Goal: Information Seeking & Learning: Learn about a topic

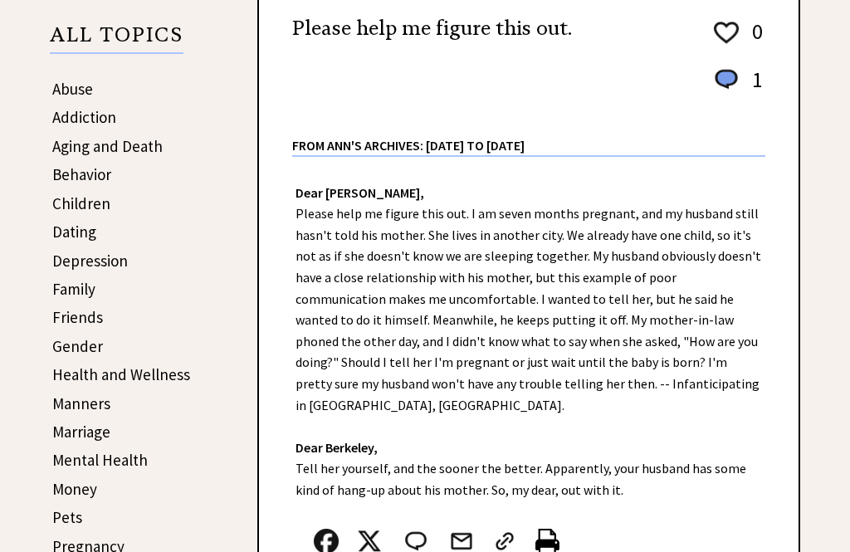
scroll to position [275, 0]
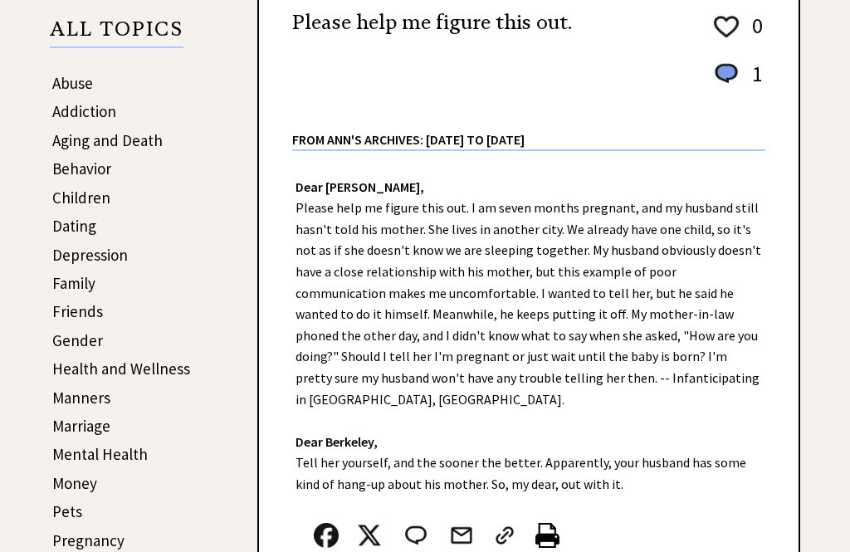
click at [67, 198] on link "Children" at bounding box center [81, 198] width 58 height 20
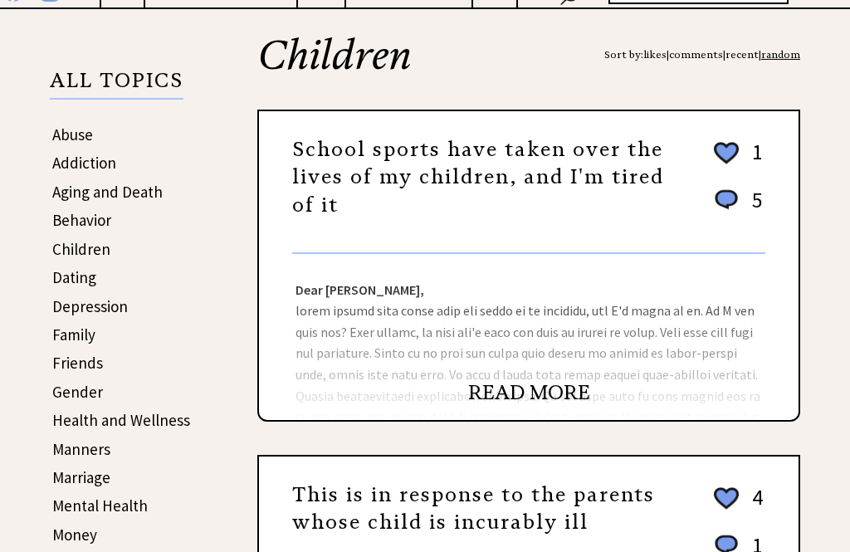
scroll to position [224, 0]
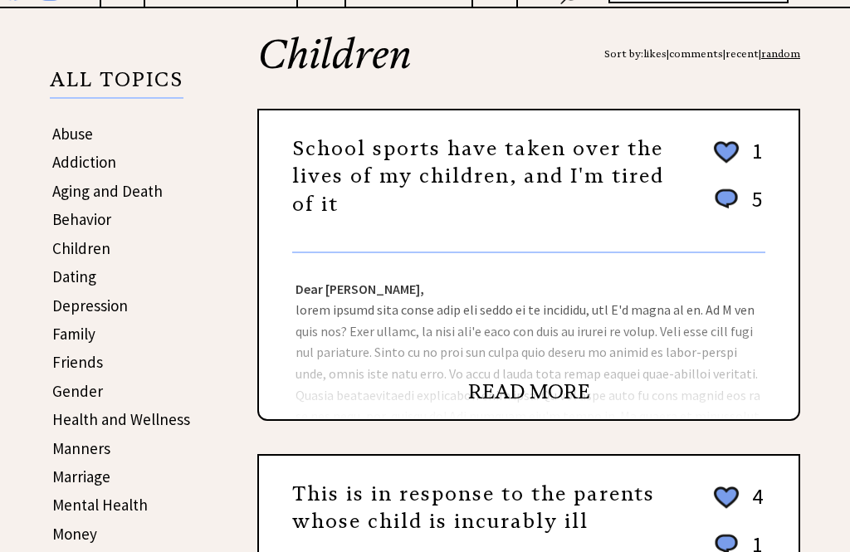
click at [66, 229] on link "Behavior" at bounding box center [81, 219] width 59 height 20
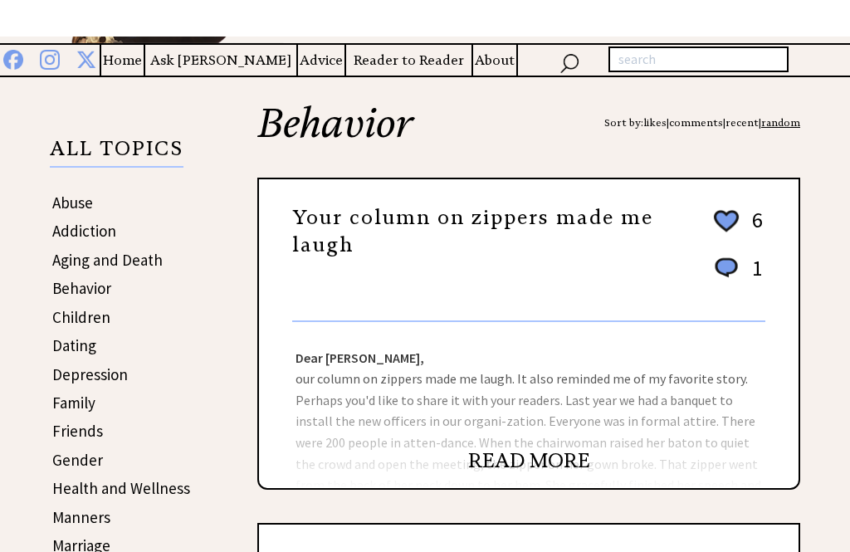
scroll to position [154, 0]
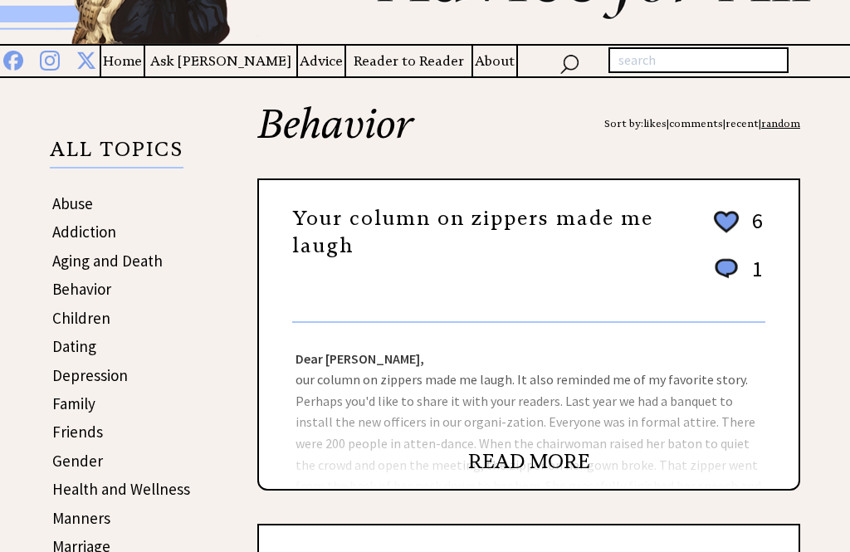
click at [519, 464] on link "READ MORE" at bounding box center [529, 461] width 122 height 25
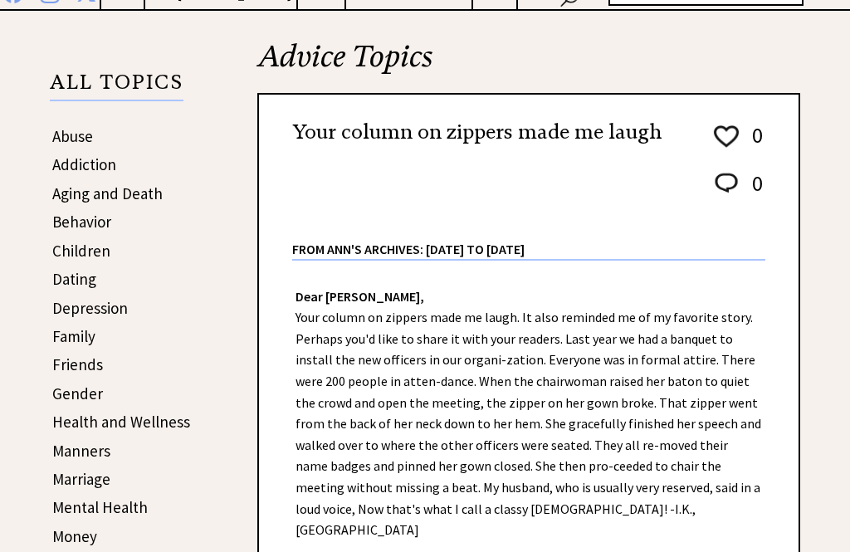
scroll to position [222, 0]
click at [70, 143] on link "Abuse" at bounding box center [72, 135] width 41 height 20
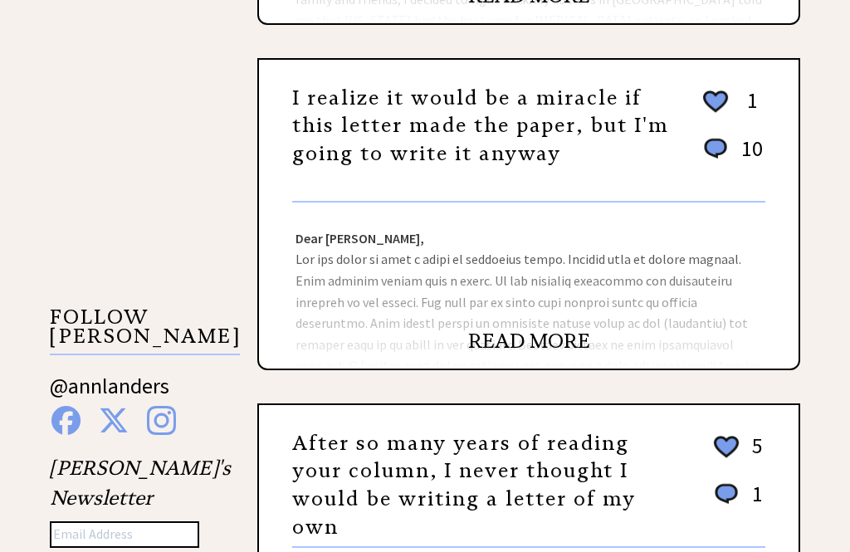
scroll to position [1310, 0]
click at [520, 354] on link "READ MORE" at bounding box center [529, 341] width 122 height 25
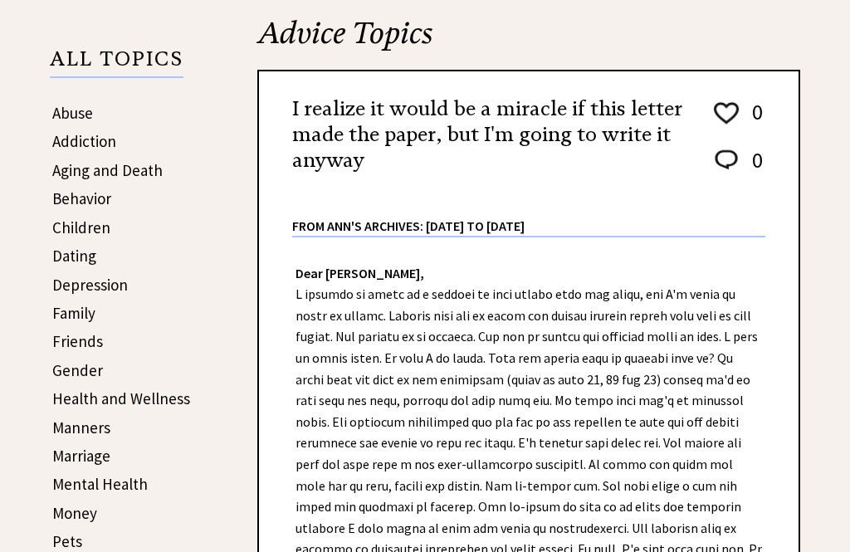
scroll to position [244, 0]
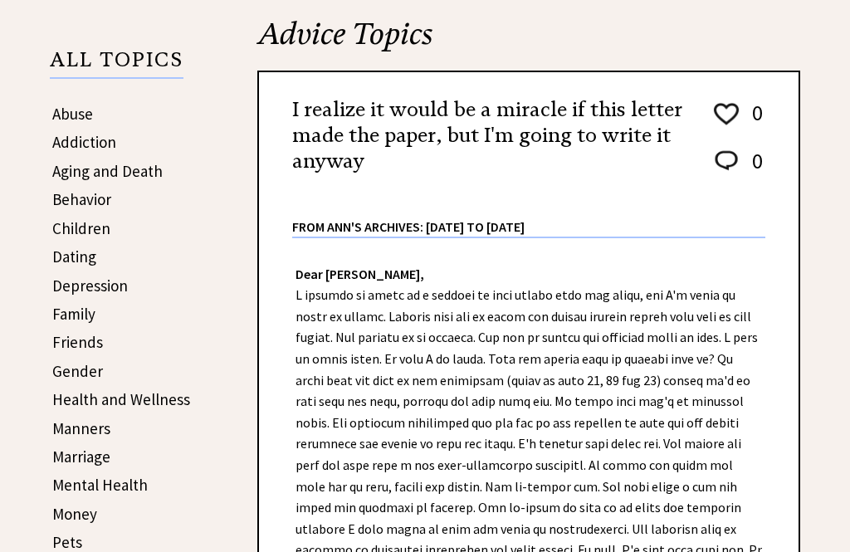
click at [65, 118] on link "Abuse" at bounding box center [72, 114] width 41 height 20
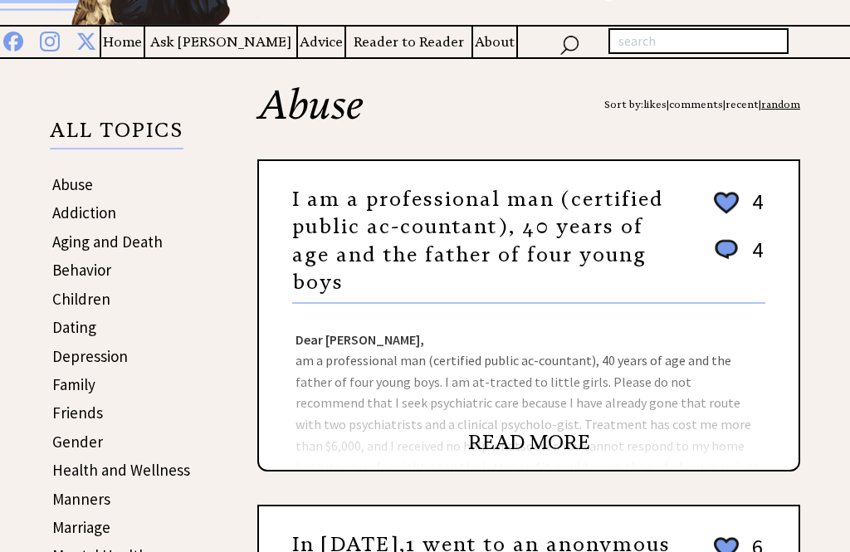
scroll to position [167, 0]
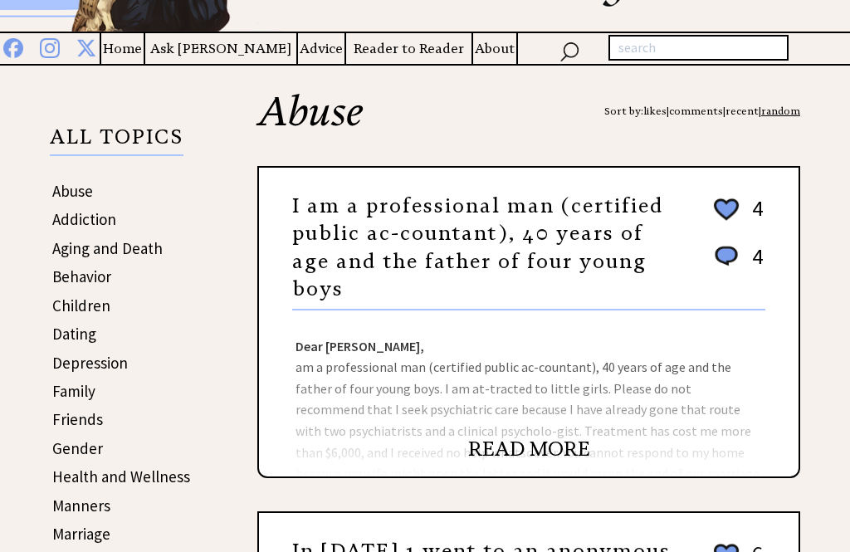
click at [72, 195] on link "Abuse" at bounding box center [72, 191] width 41 height 20
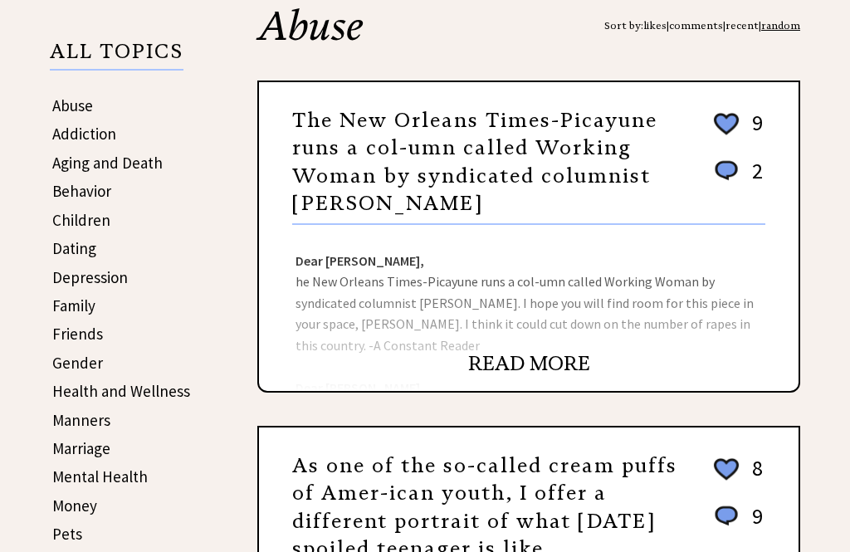
scroll to position [255, 0]
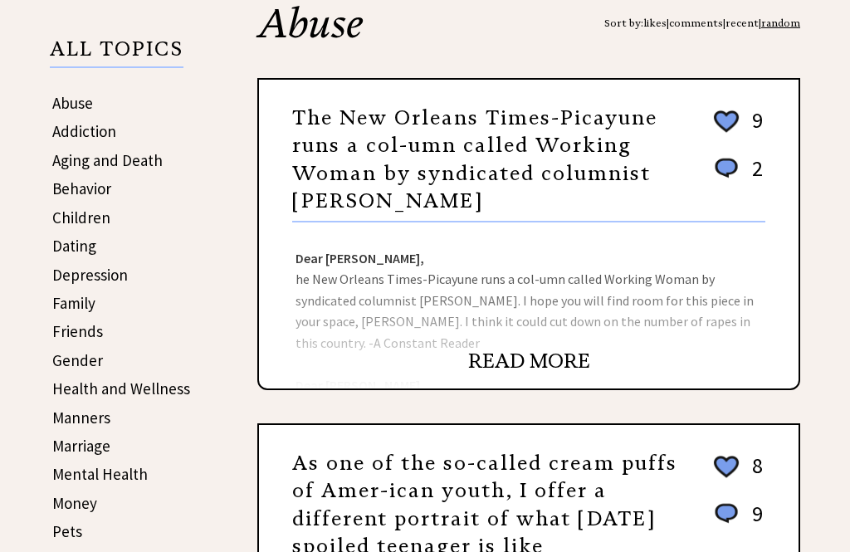
click at [77, 193] on link "Behavior" at bounding box center [81, 188] width 59 height 20
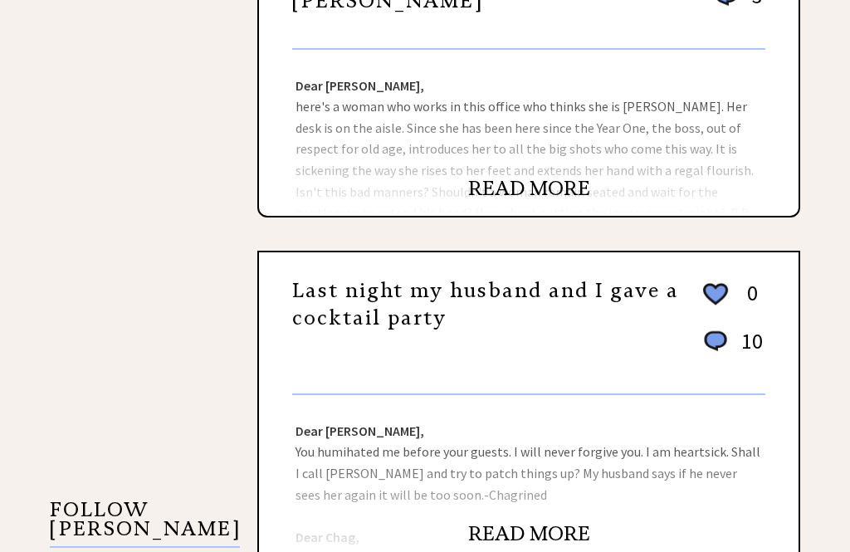
scroll to position [1120, 0]
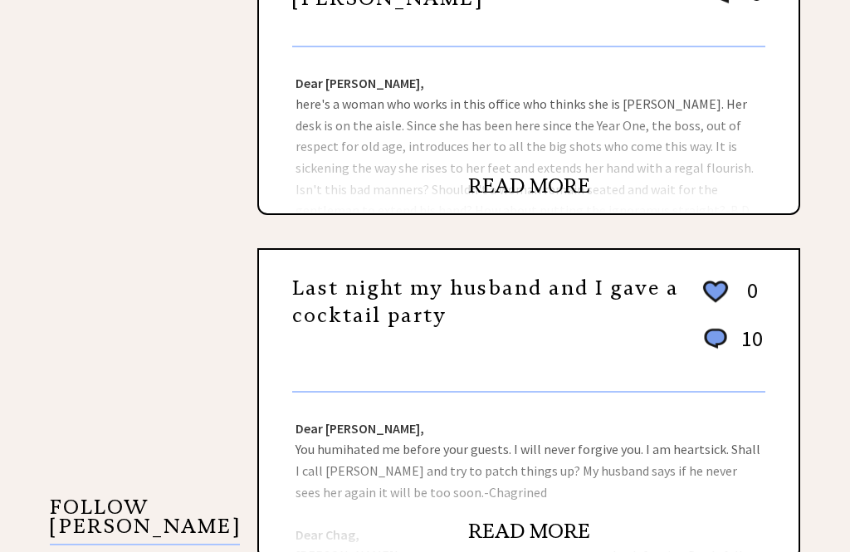
click at [513, 534] on link "READ MORE" at bounding box center [529, 531] width 122 height 25
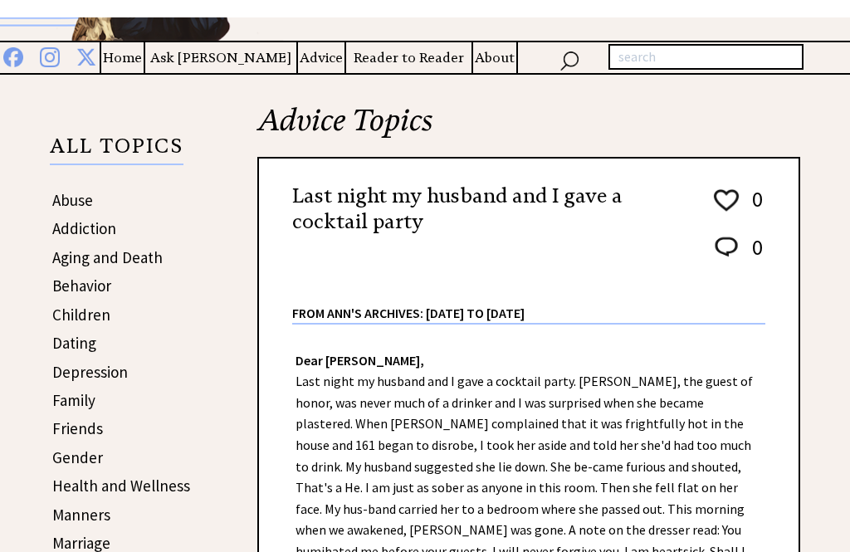
scroll to position [157, 0]
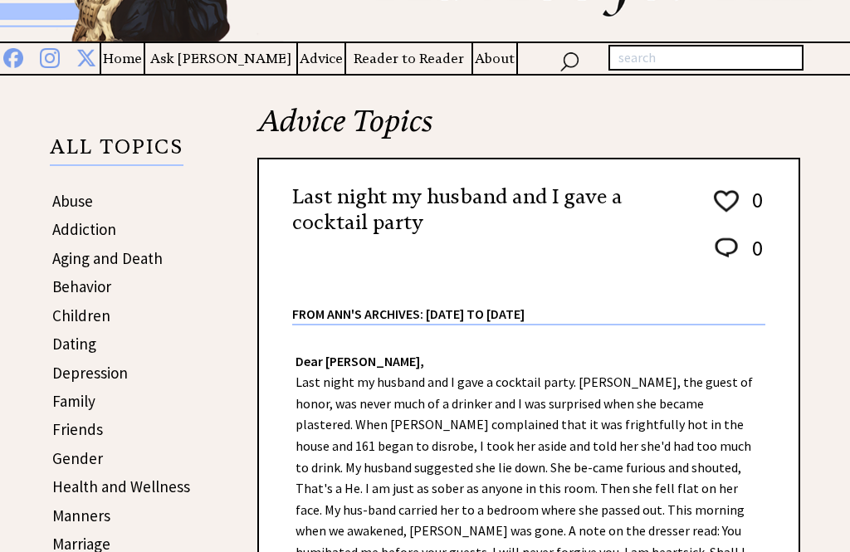
click at [71, 290] on link "Behavior" at bounding box center [81, 286] width 59 height 20
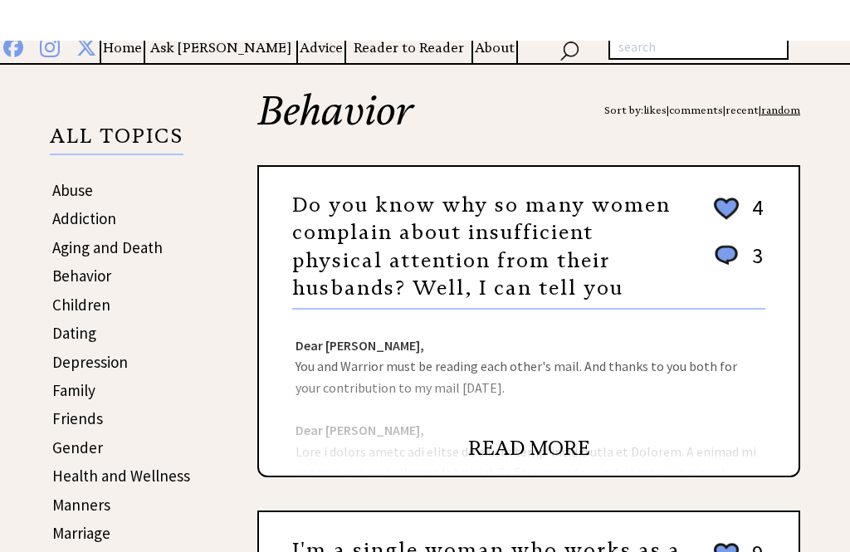
scroll to position [168, 0]
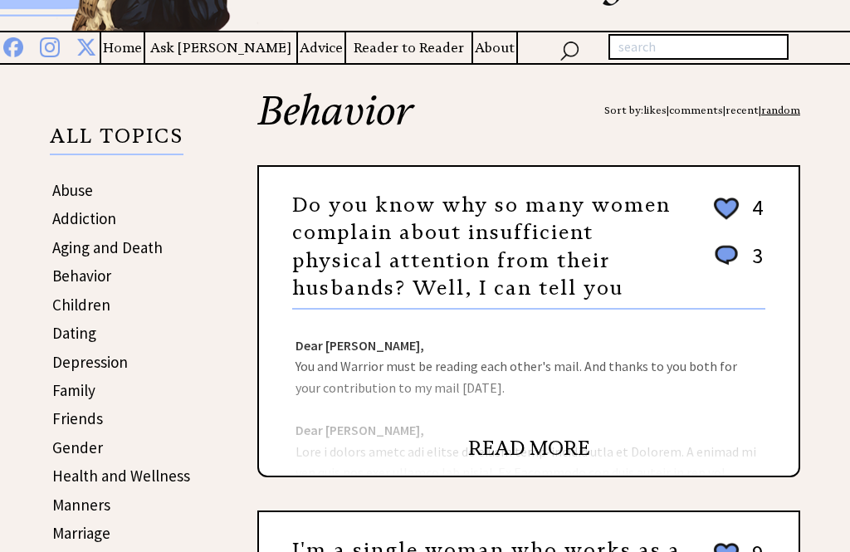
click at [79, 314] on link "Children" at bounding box center [81, 305] width 58 height 20
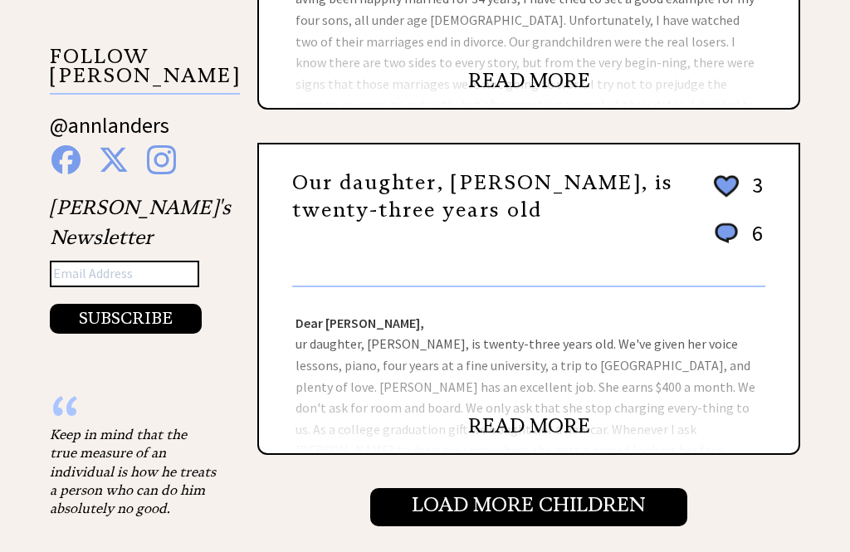
scroll to position [1573, 0]
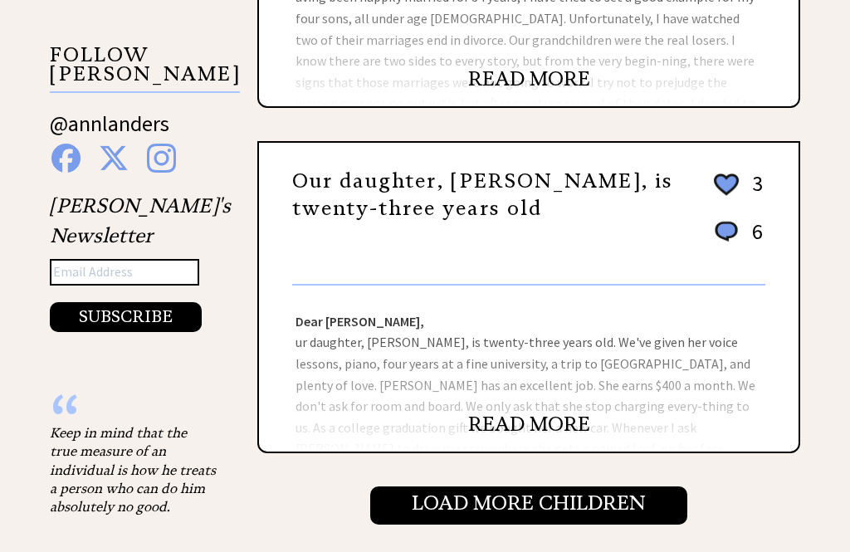
click at [490, 426] on link "READ MORE" at bounding box center [529, 424] width 122 height 25
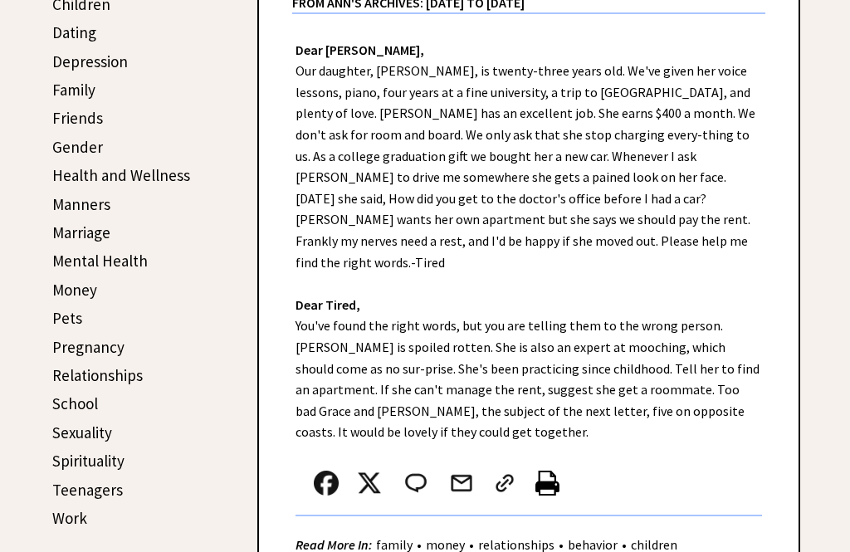
scroll to position [468, 0]
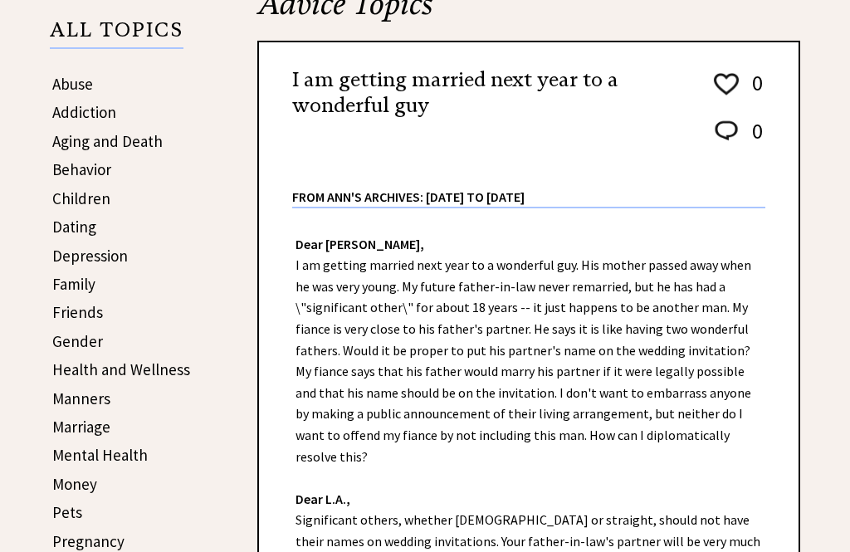
scroll to position [243, 0]
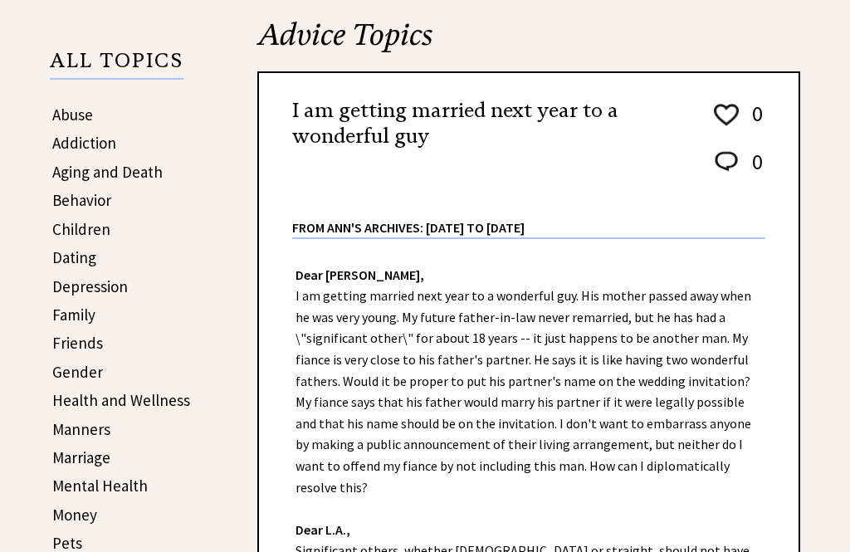
click at [65, 257] on link "Dating" at bounding box center [74, 257] width 44 height 20
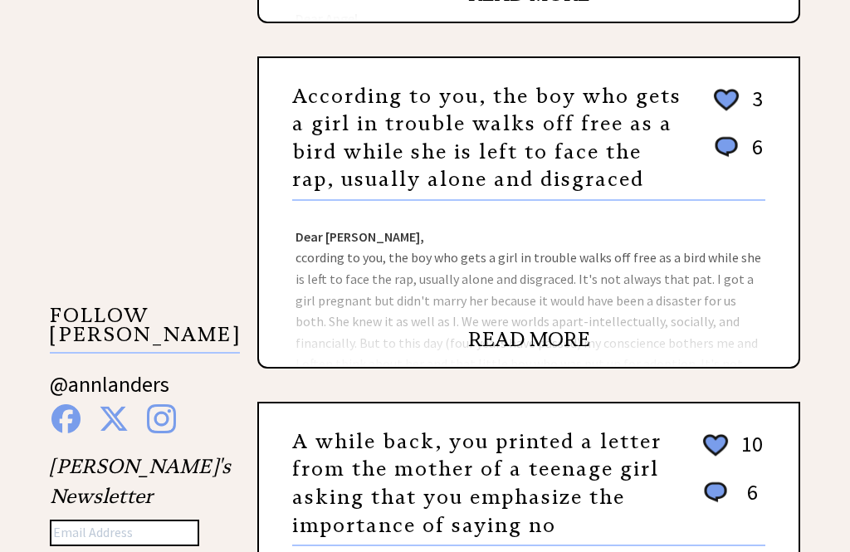
scroll to position [1312, 0]
click at [508, 350] on link "READ MORE" at bounding box center [529, 339] width 122 height 25
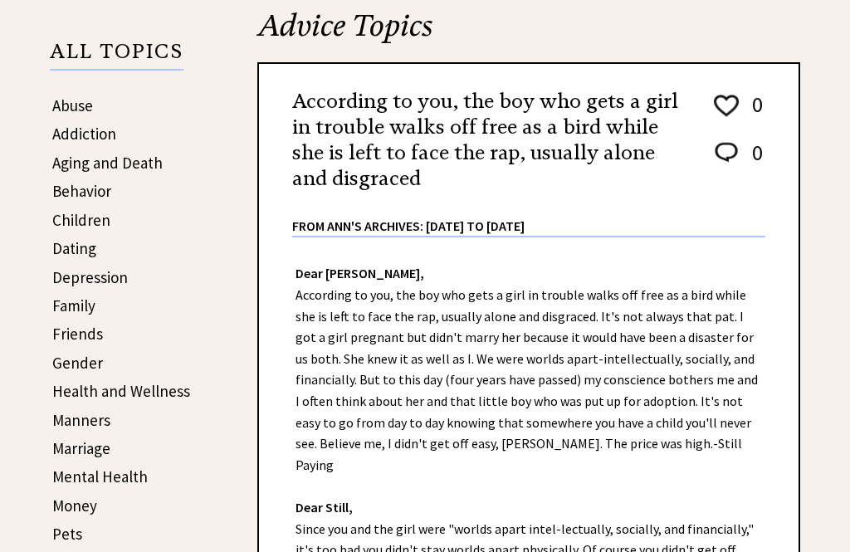
scroll to position [251, 0]
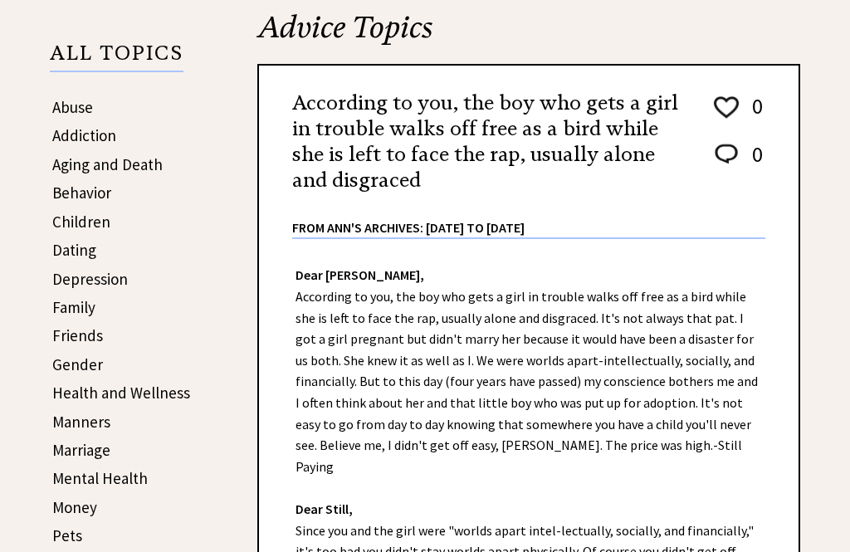
click at [257, 345] on div "According to you, the boy who gets a girl in trouble walks off free as a bird w…" at bounding box center [528, 397] width 543 height 667
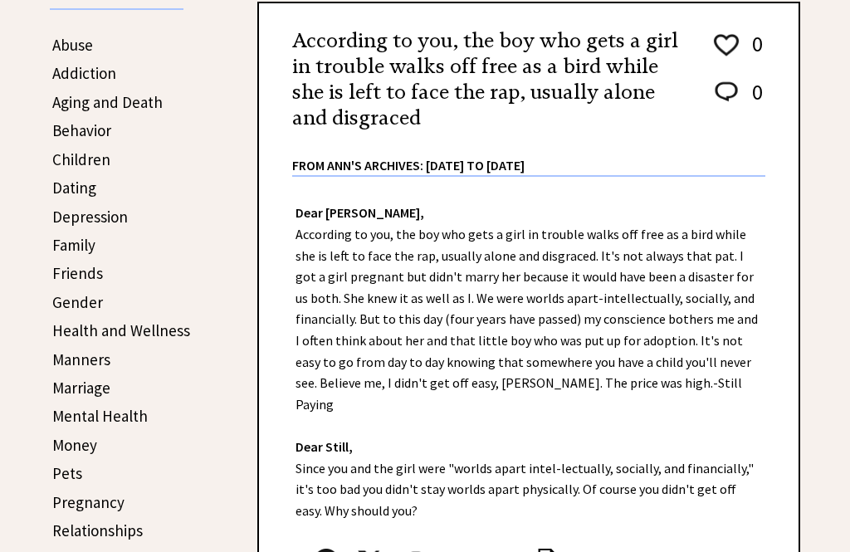
scroll to position [313, 0]
click at [72, 189] on link "Dating" at bounding box center [74, 188] width 44 height 20
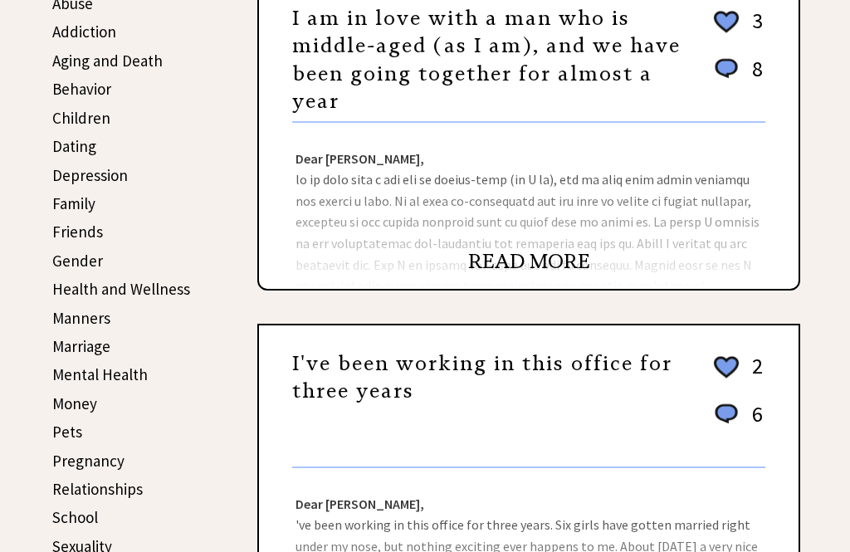
scroll to position [354, 0]
